Goal: Task Accomplishment & Management: Use online tool/utility

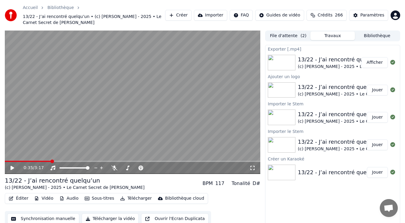
click at [191, 16] on button "Créer" at bounding box center [178, 15] width 26 height 11
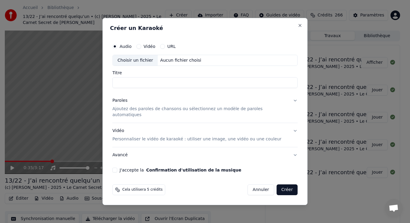
click at [134, 64] on div "Choisir un fichier" at bounding box center [135, 60] width 45 height 11
click at [130, 87] on input "**********" at bounding box center [204, 83] width 185 height 11
type input "**********"
click at [146, 113] on p "Ajoutez des paroles de chansons ou sélectionnez un modèle de paroles automatiqu…" at bounding box center [199, 112] width 175 height 12
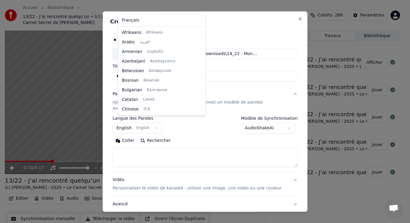
click at [139, 125] on body "Accueil Bibliothèque 13/22 - J’ai rencontré quelqu’un • (c) [PERSON_NAME] - 202…" at bounding box center [202, 111] width 405 height 223
select select "**"
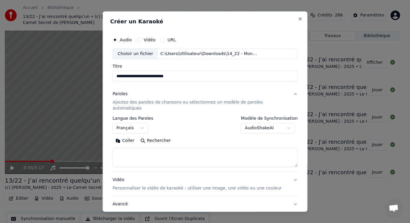
click at [132, 136] on button "Coller" at bounding box center [124, 141] width 25 height 10
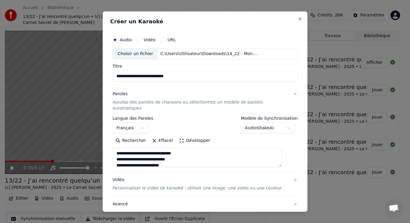
scroll to position [30, 0]
click at [188, 137] on button "Développer" at bounding box center [194, 141] width 37 height 10
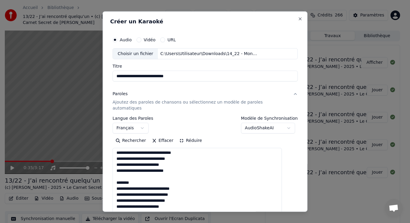
scroll to position [1, 0]
drag, startPoint x: 123, startPoint y: 169, endPoint x: 146, endPoint y: 177, distance: 24.6
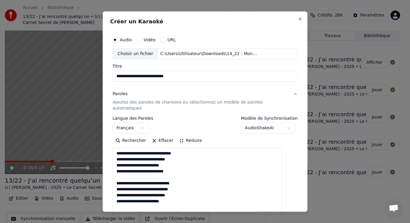
scroll to position [0, 0]
drag, startPoint x: 123, startPoint y: 196, endPoint x: 143, endPoint y: 200, distance: 20.3
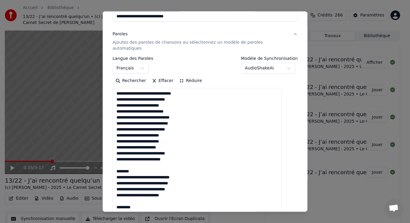
scroll to position [90, 0]
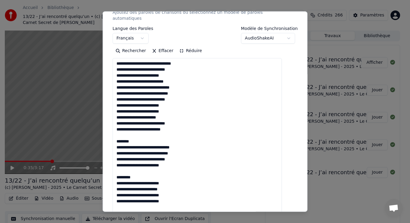
drag, startPoint x: 125, startPoint y: 130, endPoint x: 148, endPoint y: 137, distance: 23.9
click at [148, 138] on textarea at bounding box center [196, 204] width 169 height 292
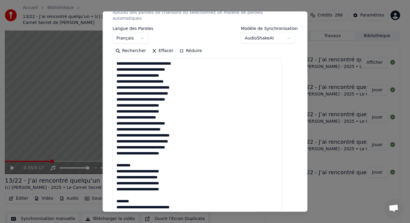
drag, startPoint x: 126, startPoint y: 157, endPoint x: 144, endPoint y: 159, distance: 18.1
click at [144, 159] on textarea at bounding box center [196, 204] width 169 height 292
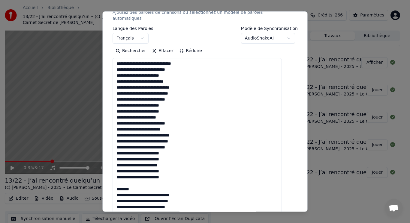
drag, startPoint x: 122, startPoint y: 179, endPoint x: 147, endPoint y: 182, distance: 24.8
click at [146, 182] on textarea at bounding box center [196, 204] width 169 height 292
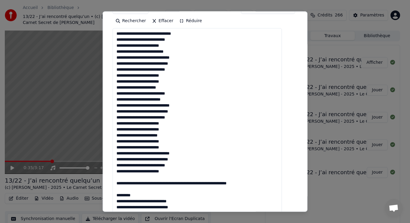
scroll to position [150, 0]
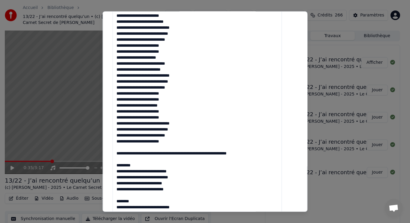
drag, startPoint x: 124, startPoint y: 143, endPoint x: 148, endPoint y: 161, distance: 30.3
click at [148, 161] on textarea at bounding box center [196, 144] width 169 height 292
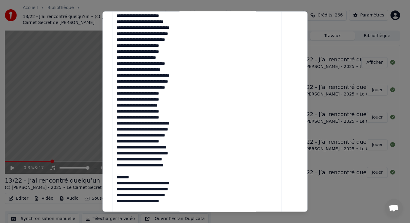
drag, startPoint x: 122, startPoint y: 166, endPoint x: 147, endPoint y: 173, distance: 25.4
click at [147, 173] on textarea at bounding box center [196, 144] width 169 height 292
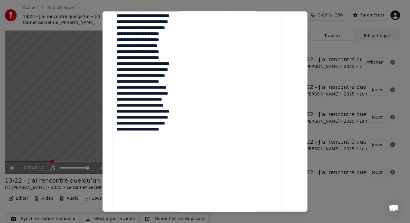
scroll to position [300, 0]
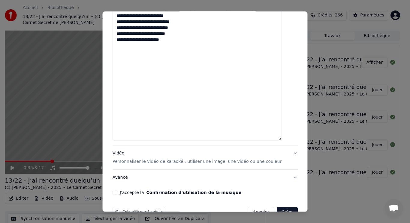
type textarea "**********"
click at [138, 159] on p "Personnaliser le vidéo de karaoké : utiliser une image, une vidéo ou une couleur" at bounding box center [196, 162] width 169 height 6
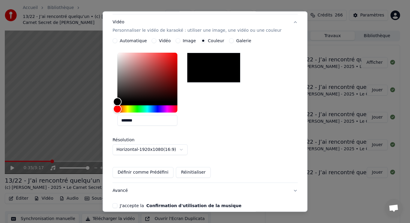
scroll to position [12, 0]
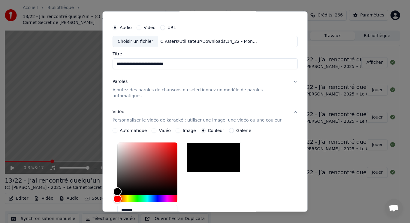
click at [175, 118] on p "Personnaliser le vidéo de karaoké : utiliser une image, une vidéo ou une couleur" at bounding box center [196, 121] width 169 height 6
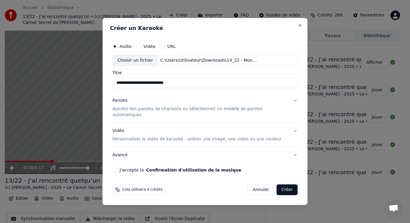
drag, startPoint x: 186, startPoint y: 114, endPoint x: 187, endPoint y: 132, distance: 17.4
click at [186, 123] on div "Paroles Ajoutez des paroles de chansons ou sélectionnez un modèle de paroles au…" at bounding box center [204, 128] width 185 height 70
click at [187, 134] on div "Vidéo Personnaliser le vidéo de karaoké : utiliser une image, une vidéo ou une …" at bounding box center [196, 135] width 169 height 14
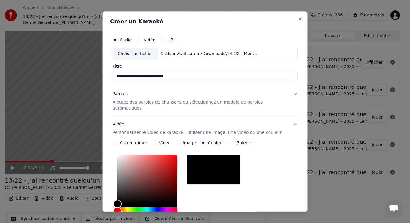
click at [190, 141] on label "Image" at bounding box center [188, 143] width 13 height 4
click at [180, 141] on button "Image" at bounding box center [177, 143] width 5 height 5
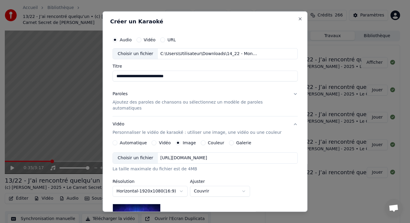
click at [156, 153] on div "Choisir un fichier" at bounding box center [135, 158] width 45 height 11
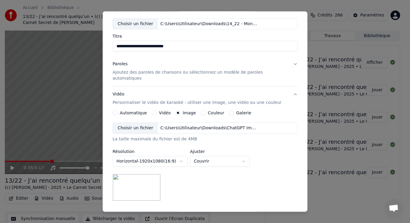
scroll to position [60, 0]
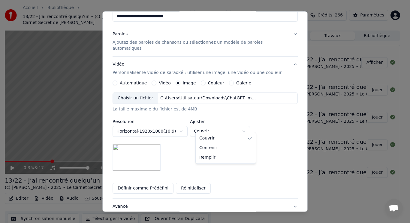
click at [212, 128] on body "Accueil Bibliothèque 13/22 - J’ai rencontré quelqu’un • (c) [PERSON_NAME] - 202…" at bounding box center [202, 111] width 405 height 223
select select "****"
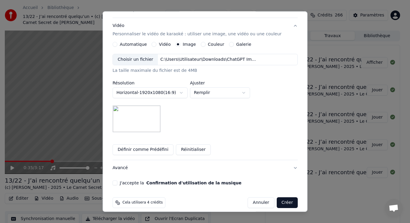
click at [117, 181] on button "J'accepte la Confirmation d'utilisation de la musique" at bounding box center [114, 183] width 5 height 5
click at [277, 198] on button "Créer" at bounding box center [286, 203] width 21 height 11
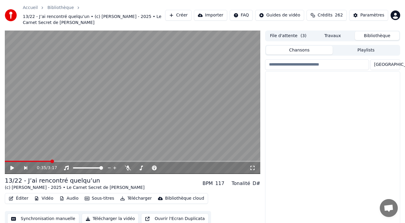
click at [374, 36] on button "Bibliothèque" at bounding box center [376, 35] width 44 height 9
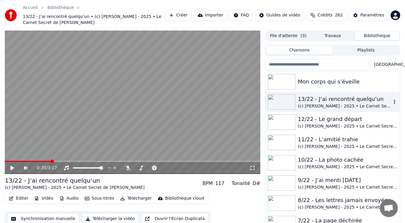
click at [341, 98] on div "13/22 - J’ai rencontré quelqu’un" at bounding box center [344, 99] width 94 height 8
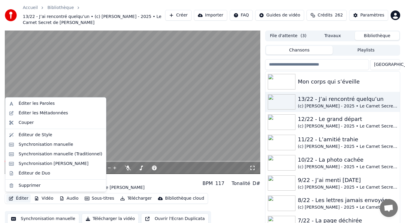
click at [21, 198] on button "Éditer" at bounding box center [18, 199] width 24 height 8
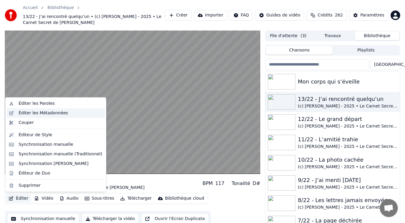
click at [40, 113] on div "Éditer les Métadonnées" at bounding box center [43, 113] width 49 height 6
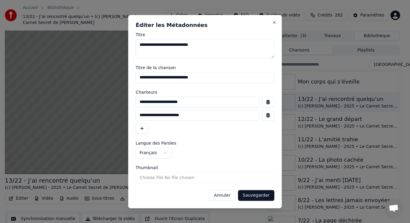
drag, startPoint x: 205, startPoint y: 104, endPoint x: 110, endPoint y: 107, distance: 94.2
click at [110, 107] on body "Accueil Bibliothèque 13/22 - J’ai rencontré quelqu’un • (c) [PERSON_NAME] - 202…" at bounding box center [202, 111] width 405 height 223
click at [228, 198] on button "Annuler" at bounding box center [222, 195] width 26 height 11
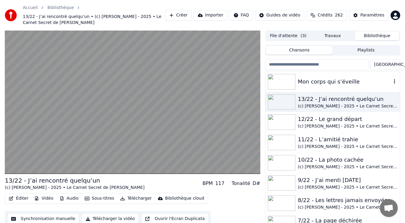
click at [336, 83] on div "Mon corps qui s’éveille" at bounding box center [344, 82] width 94 height 8
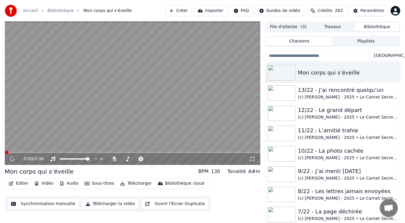
click at [19, 185] on button "Éditer" at bounding box center [18, 184] width 24 height 8
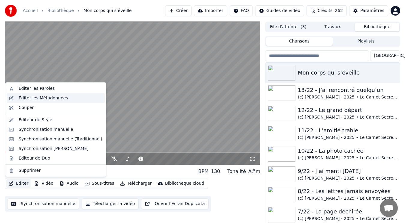
click at [49, 98] on div "Éditer les Métadonnées" at bounding box center [43, 98] width 49 height 6
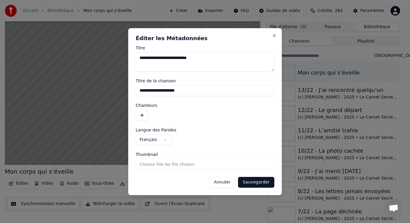
click at [144, 116] on button "button" at bounding box center [142, 115] width 13 height 11
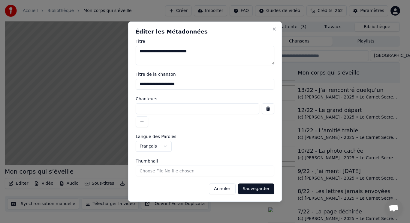
paste input "**********"
type input "**********"
drag, startPoint x: 154, startPoint y: 51, endPoint x: 132, endPoint y: 51, distance: 22.5
click at [132, 51] on div "**********" at bounding box center [205, 112] width 154 height 181
click at [139, 85] on input "**********" at bounding box center [205, 84] width 139 height 11
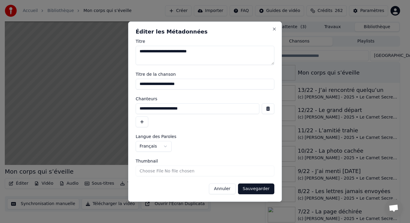
paste input "********"
type input "**********"
click at [261, 192] on button "Sauvegarder" at bounding box center [256, 189] width 36 height 11
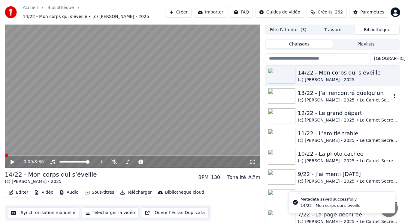
click at [341, 98] on div "(c) [PERSON_NAME] - 2025 • Le Carnet Secret de [PERSON_NAME]" at bounding box center [344, 100] width 94 height 6
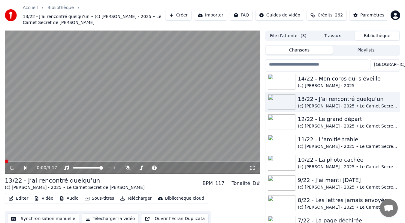
click at [19, 200] on button "Éditer" at bounding box center [18, 199] width 24 height 8
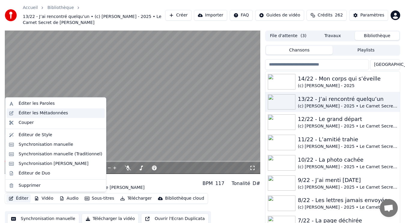
click at [55, 112] on div "Éditer les Métadonnées" at bounding box center [43, 113] width 49 height 6
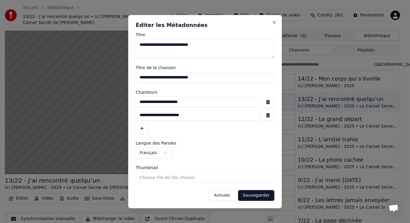
drag, startPoint x: 192, startPoint y: 115, endPoint x: 136, endPoint y: 115, distance: 56.4
click at [136, 115] on input "**********" at bounding box center [198, 115] width 124 height 11
click at [227, 198] on button "Annuler" at bounding box center [222, 195] width 26 height 11
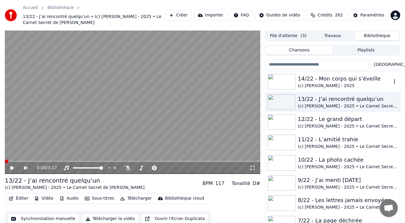
click at [308, 78] on div "14/22 - Mon corps qui s’éveille" at bounding box center [344, 79] width 94 height 8
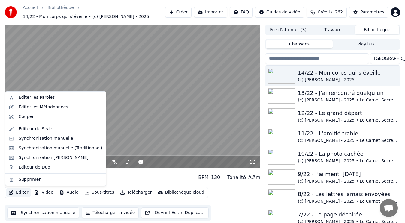
click at [23, 196] on button "Éditer" at bounding box center [18, 193] width 24 height 8
click at [49, 110] on div "Éditer les Métadonnées" at bounding box center [43, 107] width 49 height 6
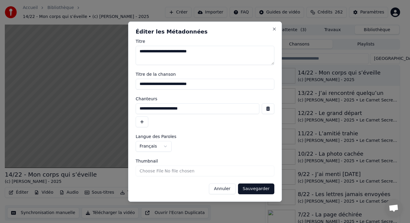
click at [140, 122] on button "button" at bounding box center [142, 122] width 13 height 11
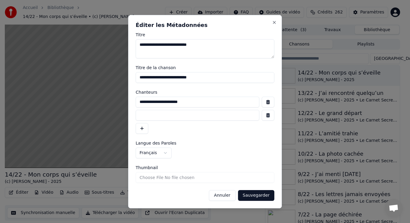
paste input "**********"
type input "**********"
click at [253, 196] on button "Sauvegarder" at bounding box center [256, 195] width 36 height 11
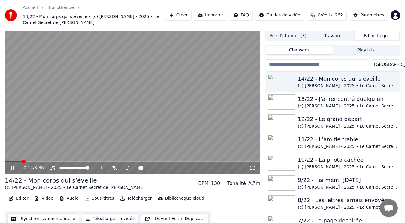
click at [19, 198] on button "Éditer" at bounding box center [18, 199] width 24 height 8
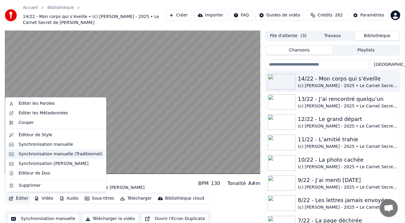
click at [43, 154] on div "Synchronisation manuelle (Traditionnel)" at bounding box center [61, 154] width 84 height 6
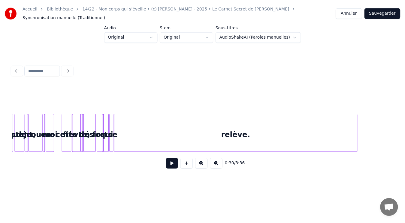
scroll to position [0, 2780]
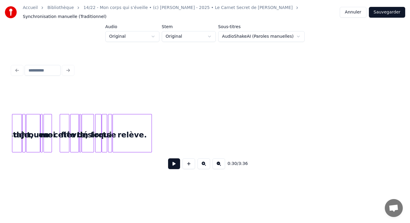
click at [151, 132] on div at bounding box center [151, 134] width 2 height 38
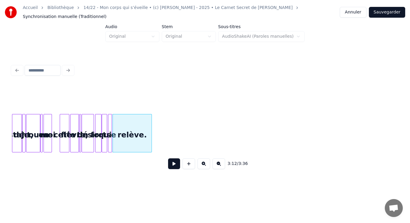
click at [402, 11] on button "Sauvegarder" at bounding box center [387, 12] width 36 height 11
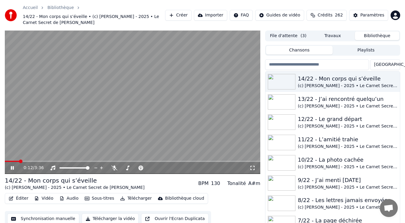
click at [72, 200] on button "Audio" at bounding box center [69, 199] width 24 height 8
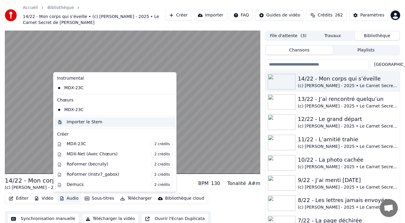
click at [100, 124] on div "Importer le Stem" at bounding box center [120, 122] width 106 height 6
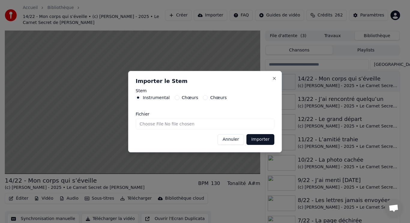
click at [157, 124] on input "Fichier" at bounding box center [205, 124] width 139 height 11
type input "**********"
click at [257, 141] on button "Importer" at bounding box center [260, 139] width 28 height 11
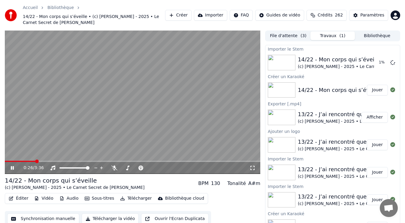
click at [141, 142] on video at bounding box center [132, 103] width 255 height 144
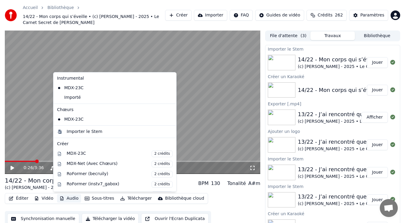
click at [73, 199] on button "Audio" at bounding box center [69, 199] width 24 height 8
click at [76, 131] on div "Importer le Stem" at bounding box center [85, 132] width 36 height 6
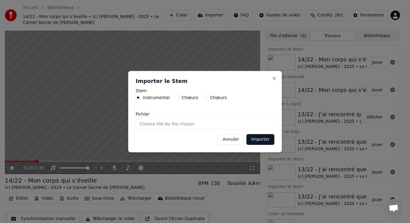
click at [182, 98] on label "Chœurs" at bounding box center [190, 98] width 16 height 4
click at [179, 98] on button "Chœurs" at bounding box center [177, 97] width 5 height 5
click at [160, 125] on input "Fichier" at bounding box center [205, 124] width 139 height 11
type input "**********"
click at [261, 141] on button "Importer" at bounding box center [260, 139] width 28 height 11
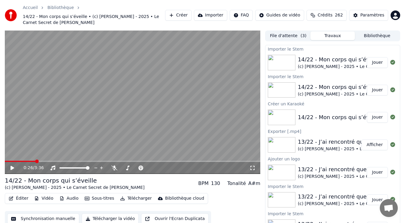
click at [50, 199] on button "Vidéo" at bounding box center [44, 199] width 24 height 8
click at [64, 196] on button "Audio" at bounding box center [69, 199] width 24 height 8
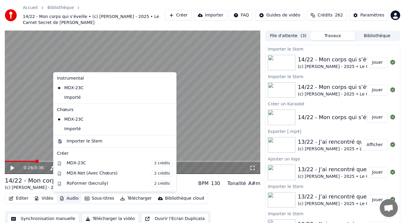
click at [64, 196] on button "Audio" at bounding box center [69, 199] width 24 height 8
click at [86, 127] on div "Importé" at bounding box center [110, 129] width 111 height 10
click at [64, 197] on button "Audio" at bounding box center [69, 199] width 24 height 8
click at [85, 97] on div "Importé" at bounding box center [110, 98] width 111 height 10
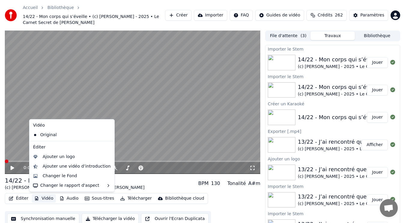
click at [41, 199] on button "Vidéo" at bounding box center [44, 199] width 24 height 8
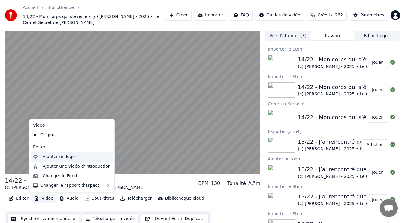
click at [50, 156] on div "Ajouter un logo" at bounding box center [59, 157] width 32 height 6
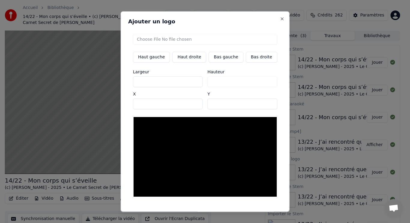
click at [211, 57] on button "Bas gauche" at bounding box center [225, 57] width 34 height 11
type input "***"
click at [157, 39] on input "file" at bounding box center [205, 39] width 144 height 11
type input "**********"
type input "***"
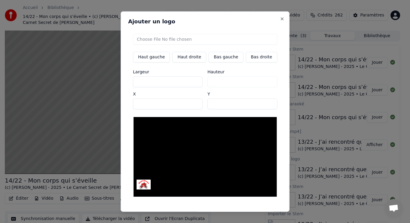
click at [252, 212] on button "Sauvegarder" at bounding box center [263, 217] width 36 height 11
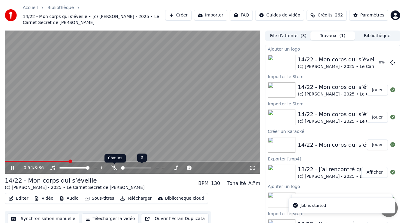
click at [114, 168] on icon at bounding box center [114, 168] width 6 height 5
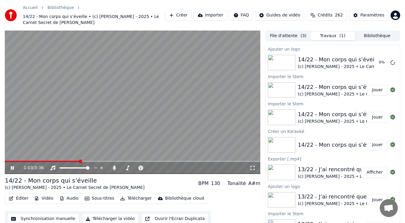
click at [11, 168] on icon at bounding box center [12, 168] width 3 height 4
drag, startPoint x: 80, startPoint y: 163, endPoint x: 11, endPoint y: 166, distance: 68.7
click at [5, 163] on span at bounding box center [7, 162] width 4 height 4
click at [13, 168] on icon at bounding box center [12, 168] width 4 height 4
